Goal: Navigation & Orientation: Find specific page/section

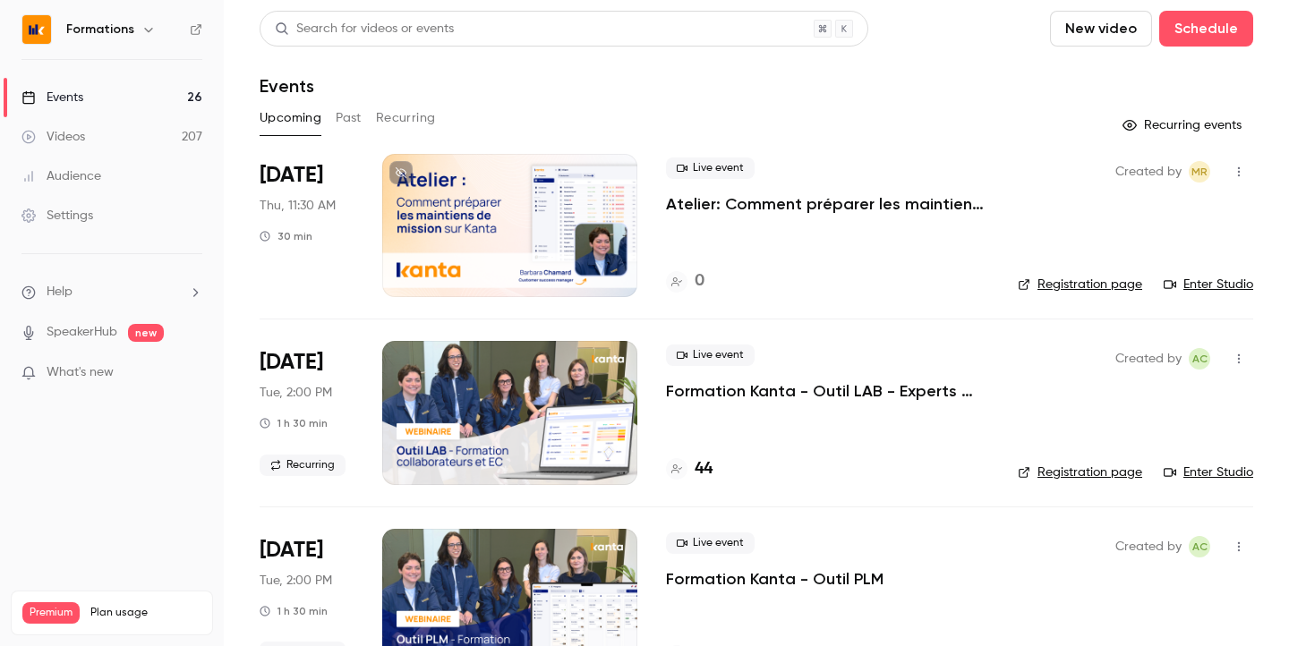
click at [105, 26] on h6 "Formations" at bounding box center [100, 30] width 68 height 18
click at [150, 31] on icon "button" at bounding box center [148, 29] width 14 height 14
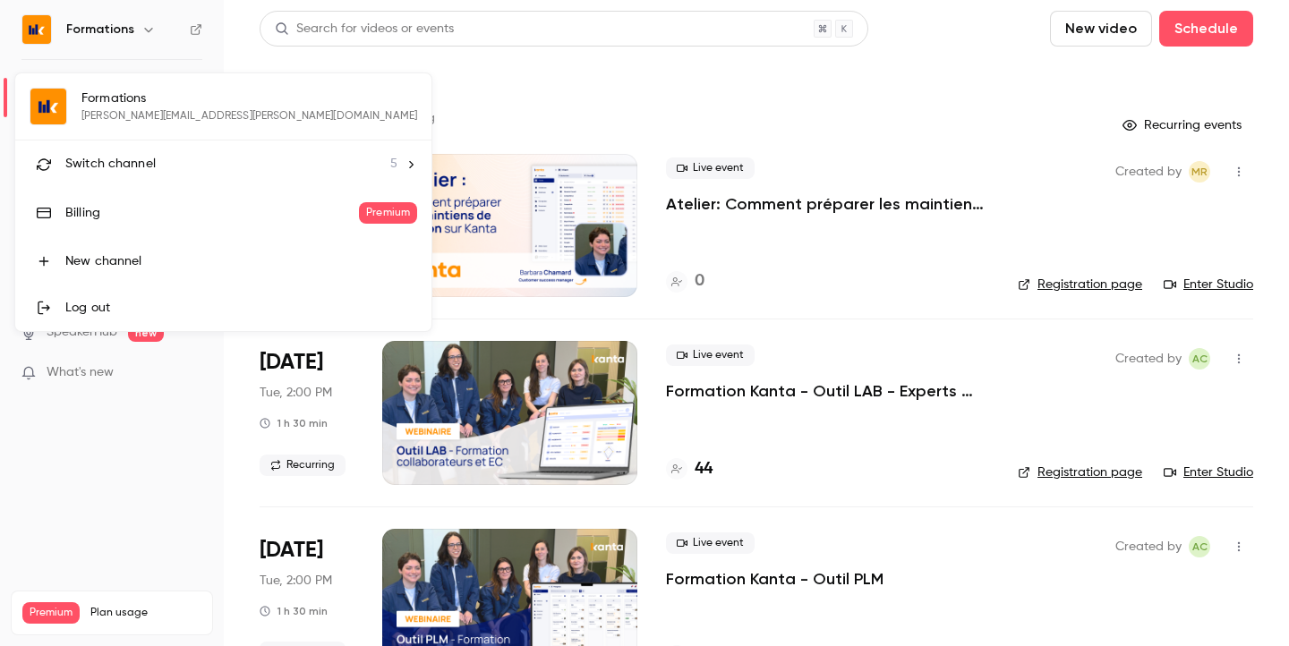
click at [142, 172] on span "Switch channel" at bounding box center [110, 164] width 90 height 19
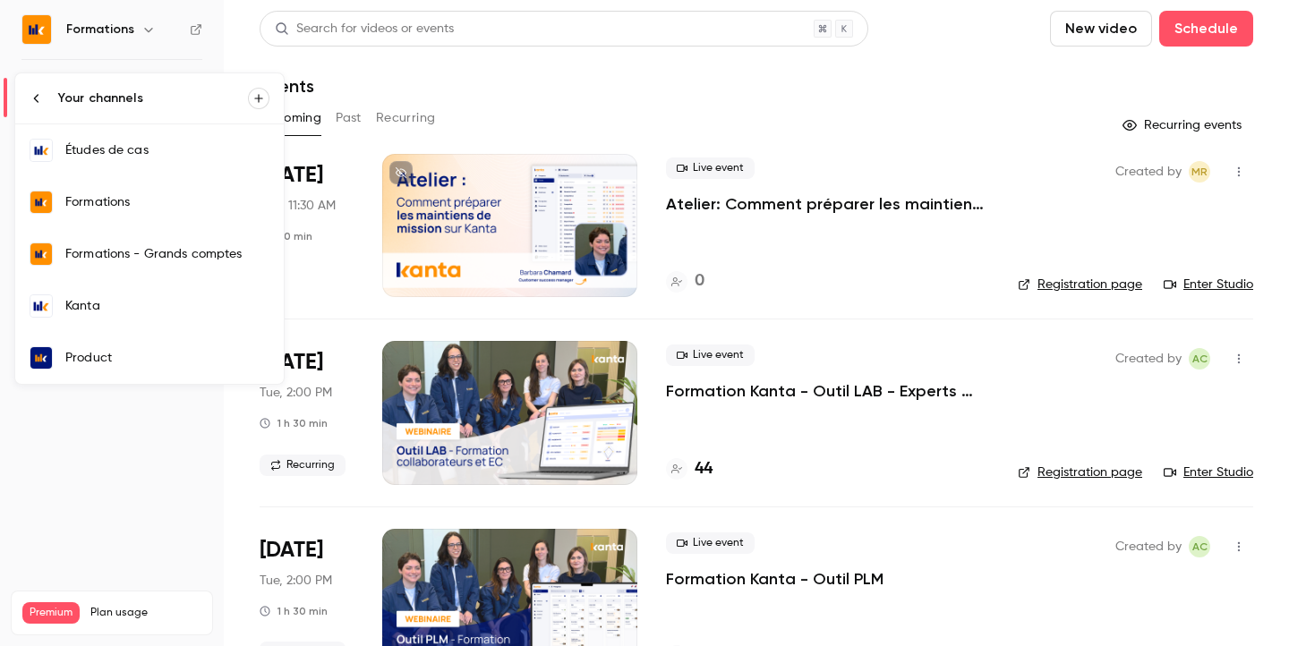
click at [174, 140] on link "Études de cas" at bounding box center [149, 150] width 269 height 52
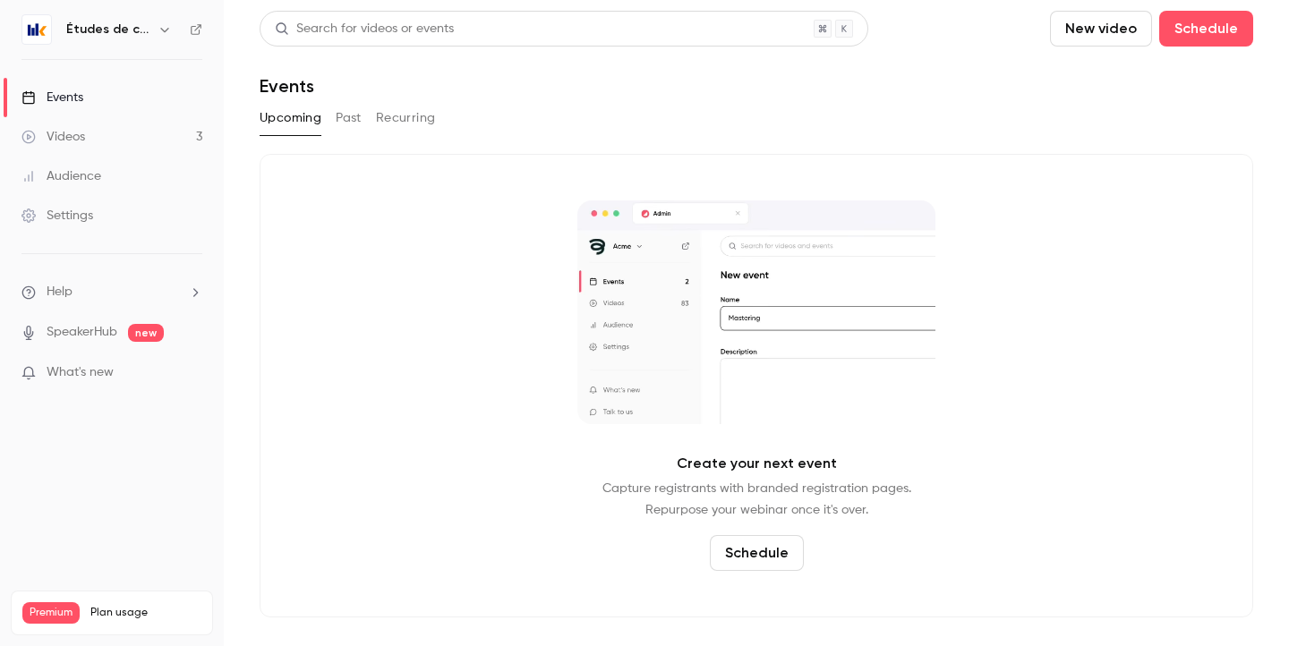
click at [120, 38] on div "Études de cas" at bounding box center [120, 29] width 109 height 21
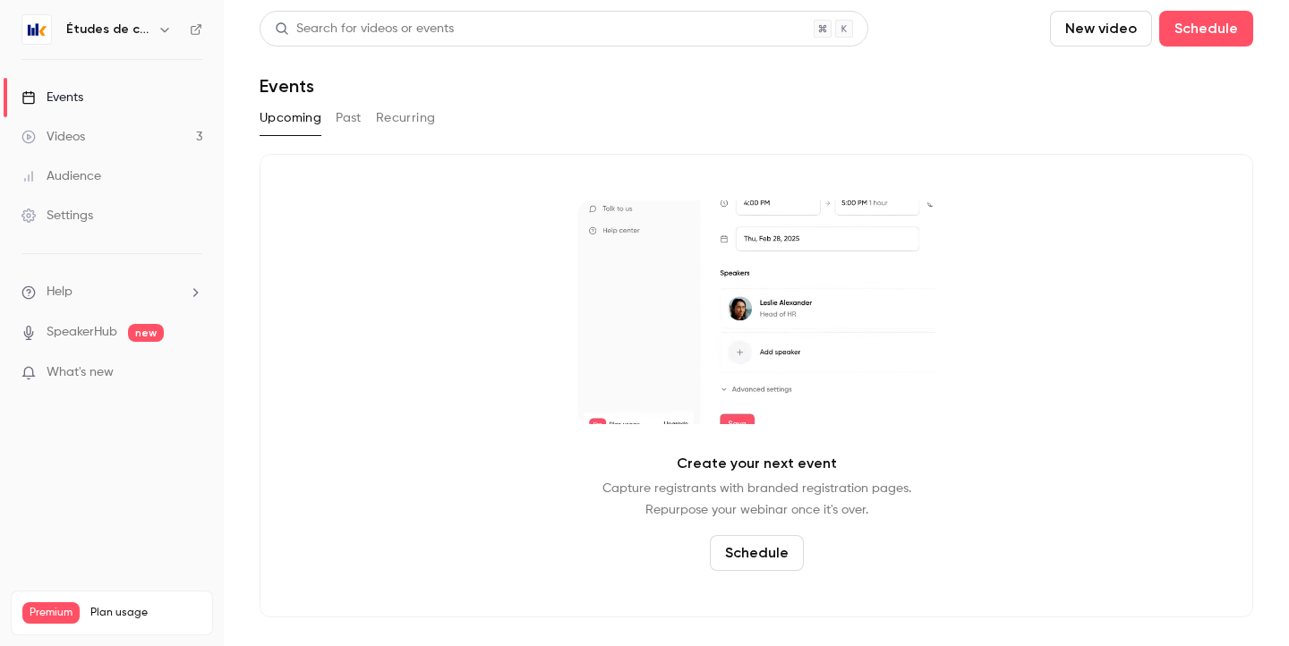
click at [132, 28] on h6 "Études de cas" at bounding box center [108, 30] width 84 height 18
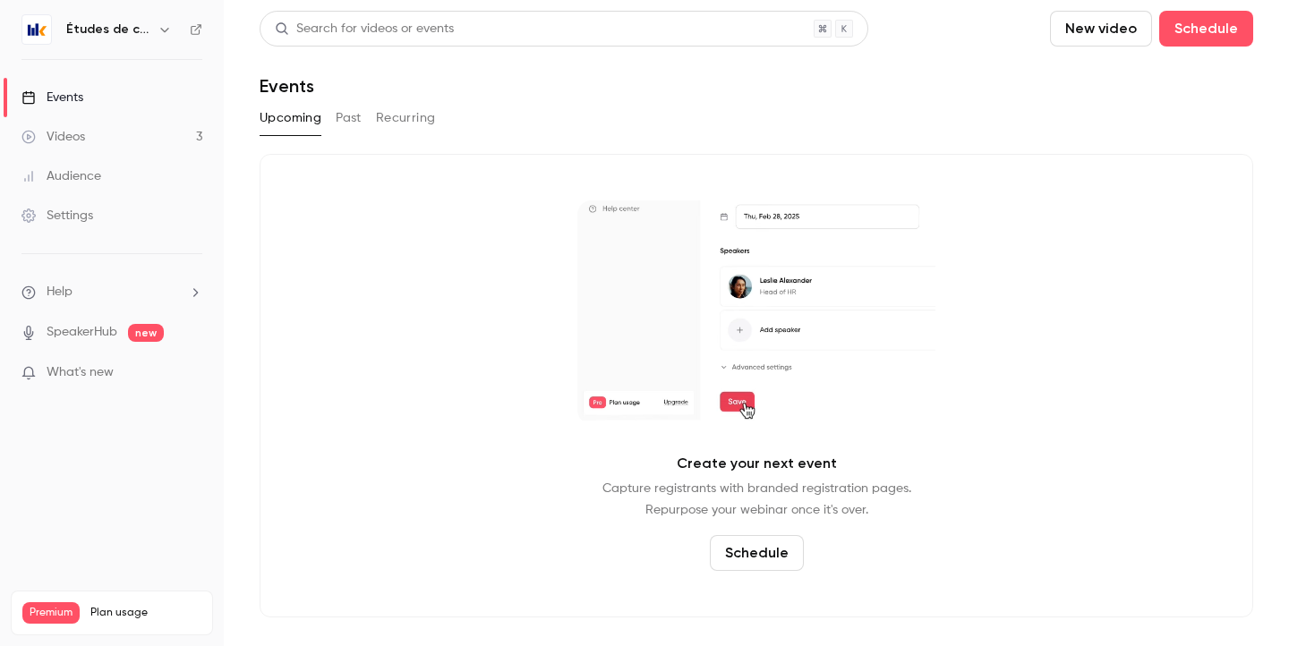
click at [162, 28] on icon "button" at bounding box center [165, 29] width 14 height 14
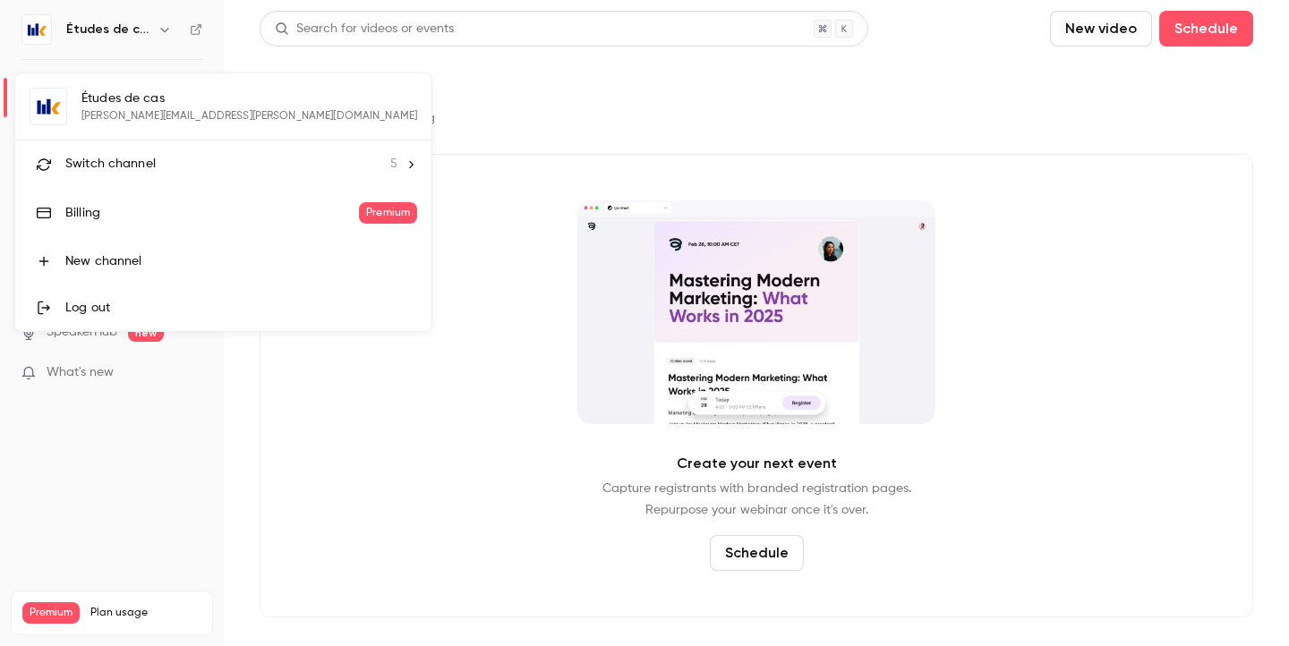
click at [125, 165] on span "Switch channel" at bounding box center [110, 164] width 90 height 19
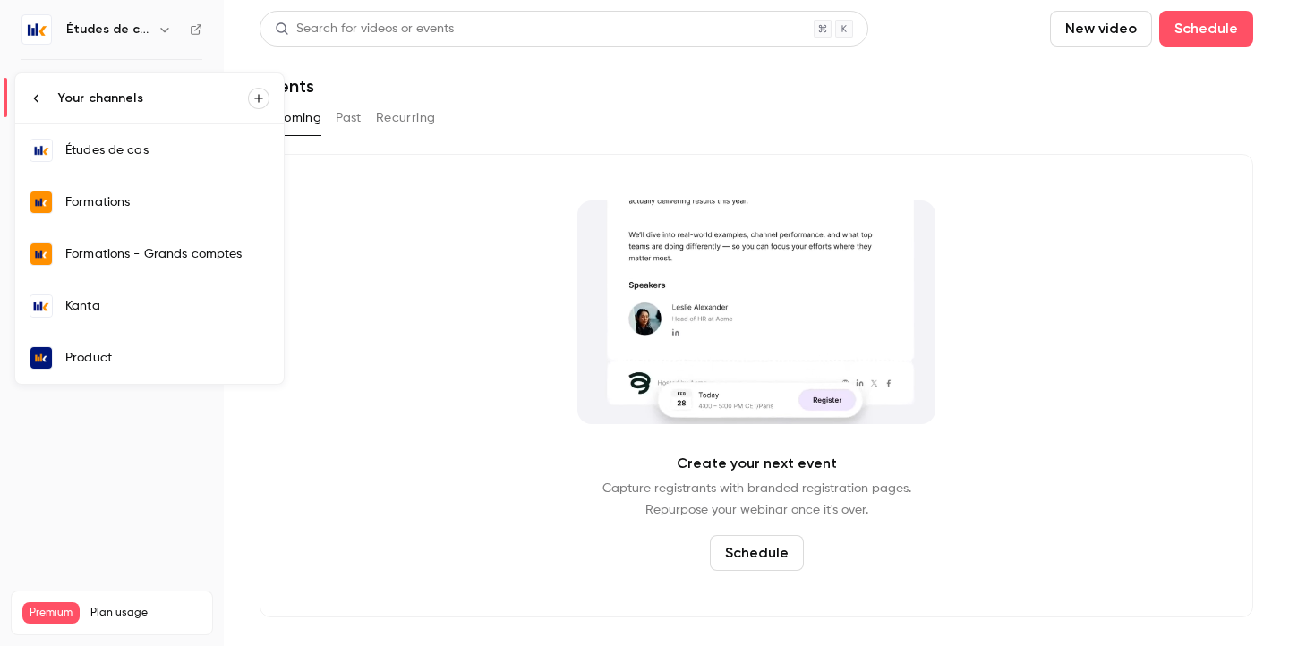
click at [146, 311] on div "Kanta" at bounding box center [167, 306] width 204 height 18
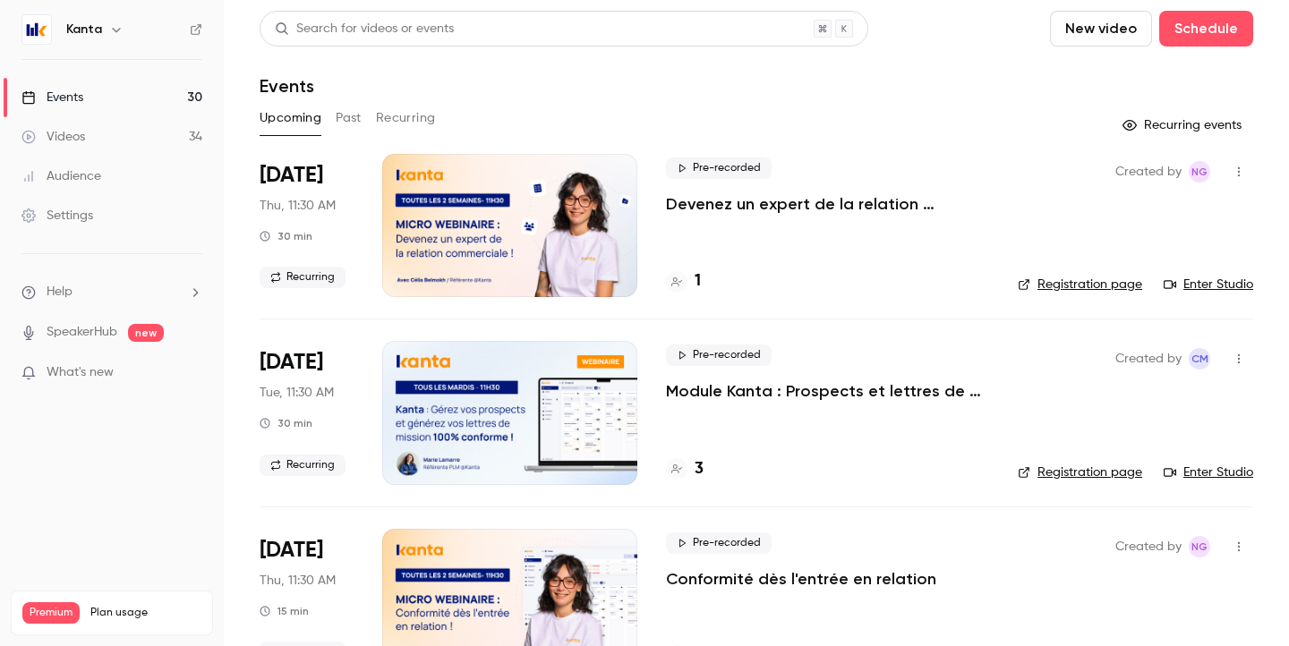
click at [698, 280] on h4 "1" at bounding box center [698, 281] width 6 height 24
click at [462, 222] on div at bounding box center [509, 225] width 255 height 143
